Goal: Find specific page/section: Find specific page/section

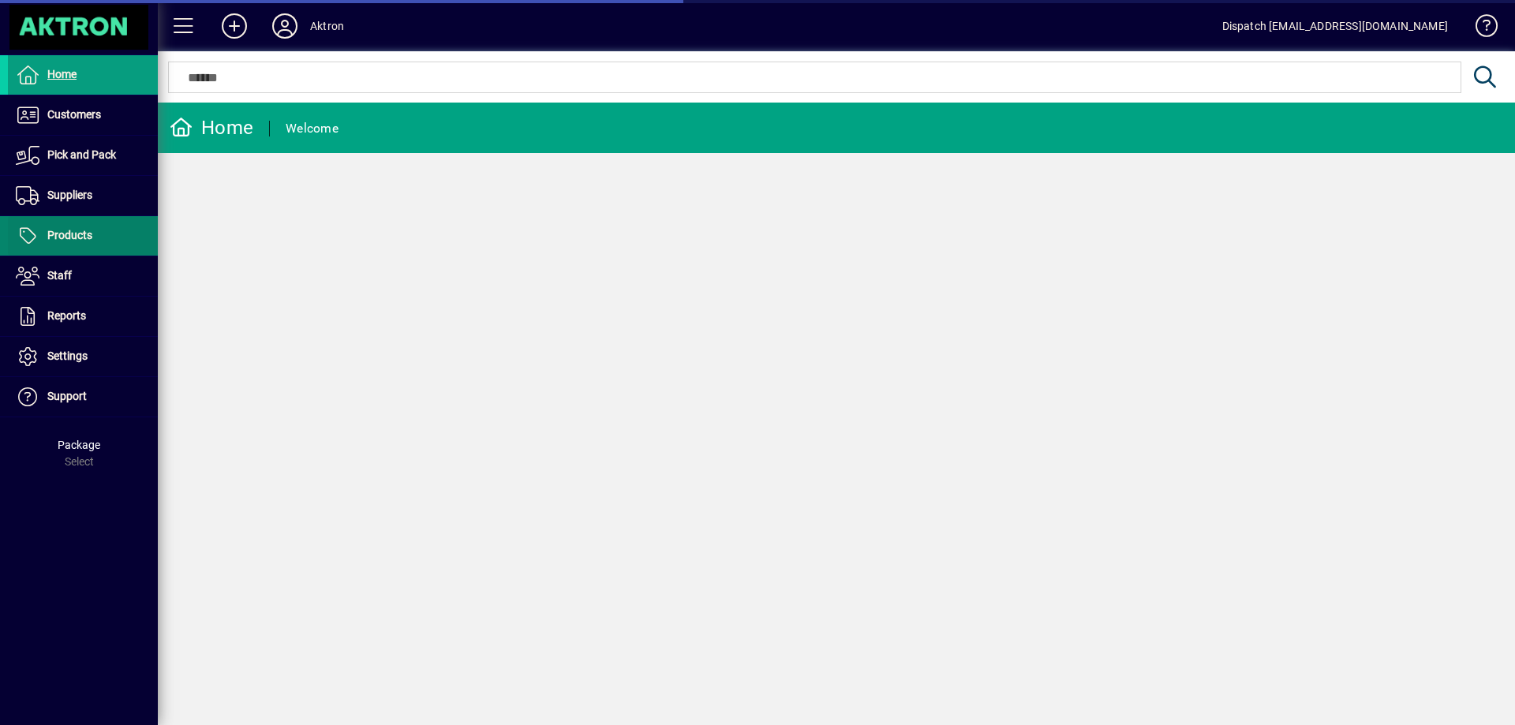
click at [86, 227] on span "Products" at bounding box center [50, 236] width 84 height 19
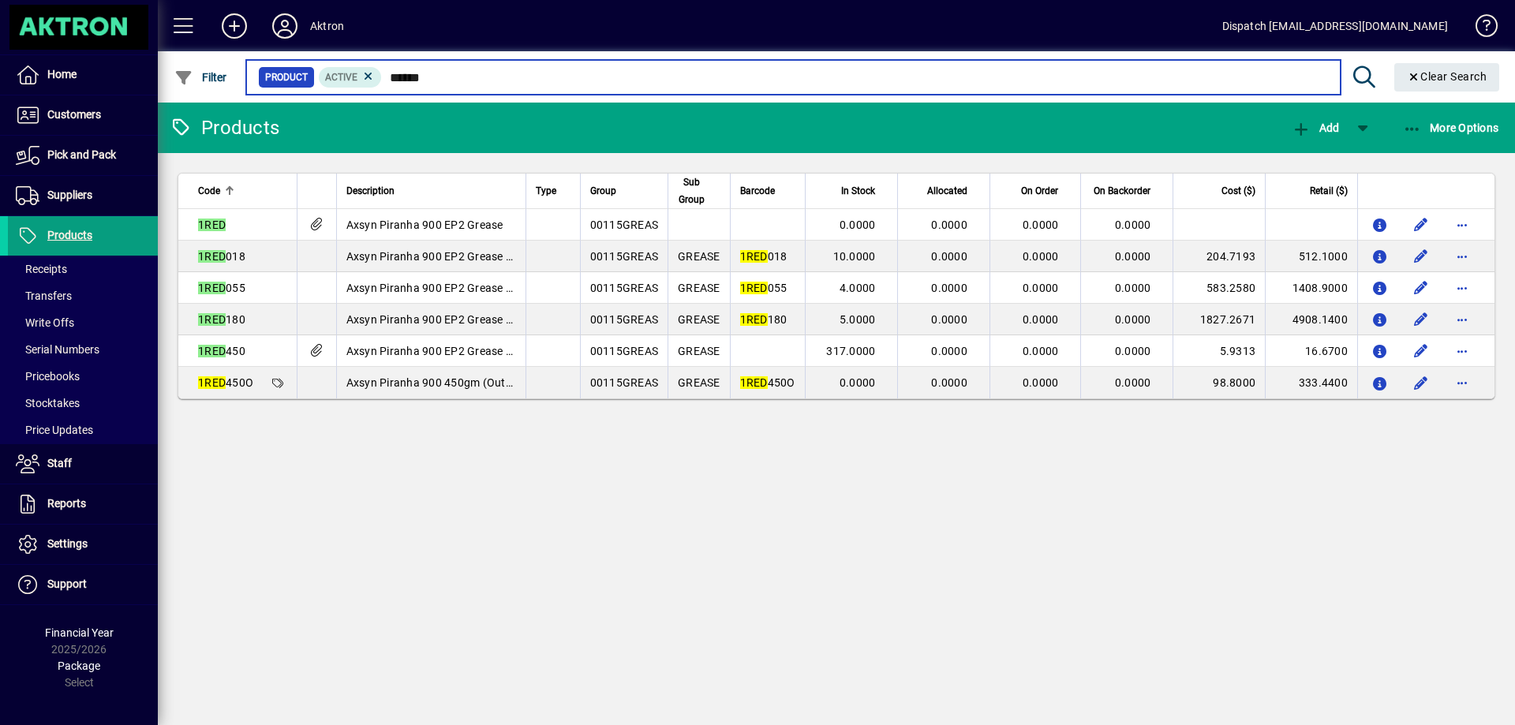
type input "*******"
